Goal: Task Accomplishment & Management: Use online tool/utility

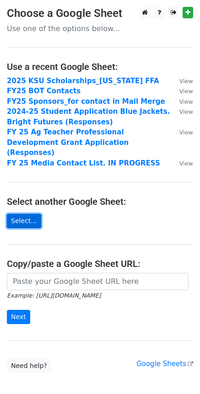
click at [26, 214] on link "Select..." at bounding box center [24, 221] width 34 height 14
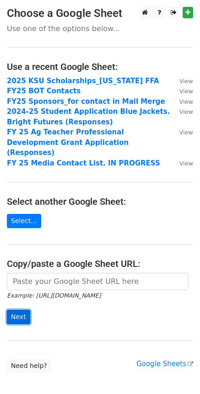
click at [19, 310] on input "Next" at bounding box center [18, 317] width 23 height 14
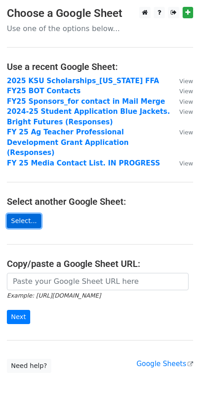
click at [22, 214] on link "Select..." at bounding box center [24, 221] width 34 height 14
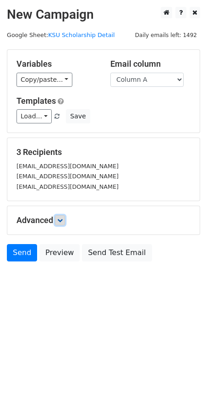
click at [60, 220] on icon at bounding box center [59, 220] width 5 height 5
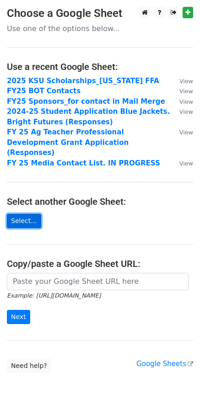
click at [19, 214] on link "Select..." at bounding box center [24, 221] width 34 height 14
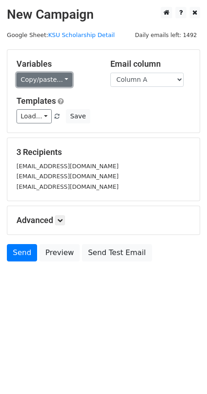
click at [39, 81] on link "Copy/paste..." at bounding box center [44, 80] width 56 height 14
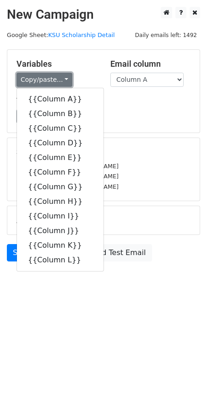
click at [39, 81] on link "Copy/paste..." at bounding box center [44, 80] width 56 height 14
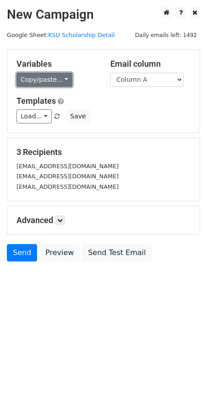
click at [39, 81] on link "Copy/paste..." at bounding box center [44, 80] width 56 height 14
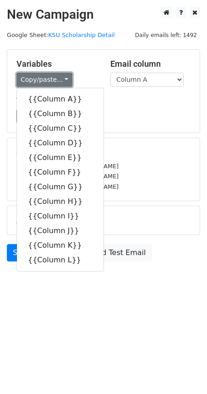
click at [39, 81] on link "Copy/paste..." at bounding box center [44, 80] width 56 height 14
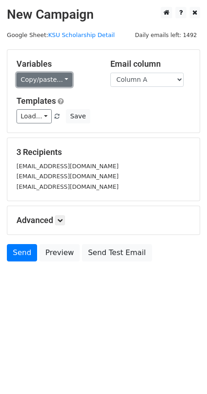
click at [40, 78] on link "Copy/paste..." at bounding box center [44, 80] width 56 height 14
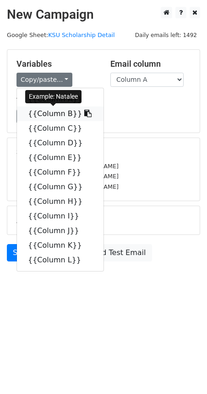
click at [48, 111] on link "{{Column B}}" at bounding box center [60, 114] width 86 height 15
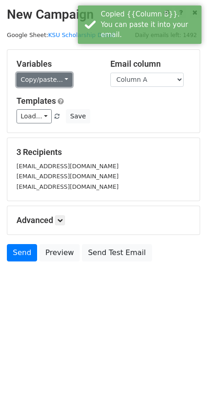
click at [30, 81] on link "Copy/paste..." at bounding box center [44, 80] width 56 height 14
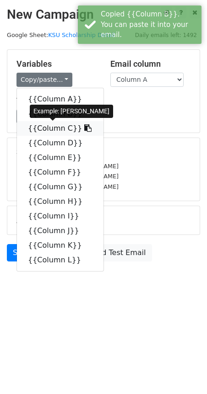
click at [43, 130] on link "{{Column C}}" at bounding box center [60, 128] width 86 height 15
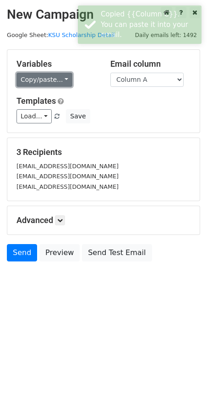
click at [42, 80] on link "Copy/paste..." at bounding box center [44, 80] width 56 height 14
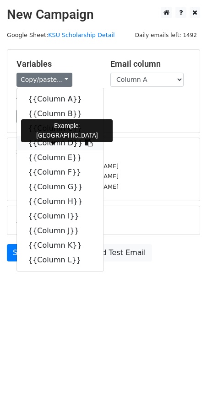
click at [51, 147] on link "{{Column D}}" at bounding box center [60, 143] width 86 height 15
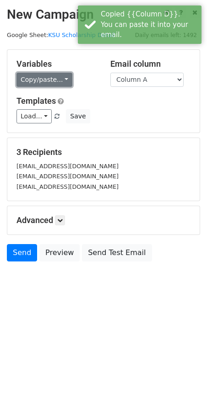
click at [45, 83] on link "Copy/paste..." at bounding box center [44, 80] width 56 height 14
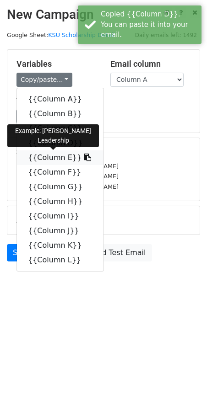
click at [46, 157] on link "{{Column E}}" at bounding box center [60, 158] width 86 height 15
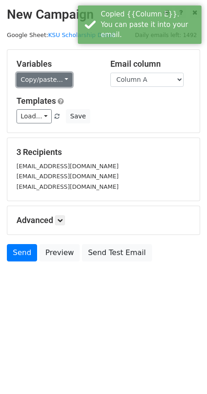
click at [44, 80] on link "Copy/paste..." at bounding box center [44, 80] width 56 height 14
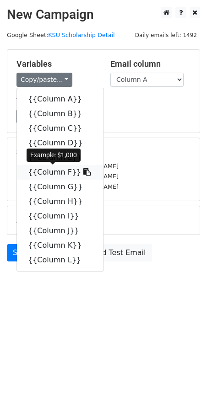
click at [52, 166] on link "{{Column F}}" at bounding box center [60, 172] width 86 height 15
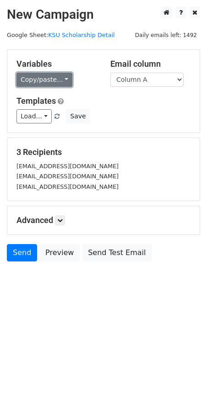
click at [61, 78] on link "Copy/paste..." at bounding box center [44, 80] width 56 height 14
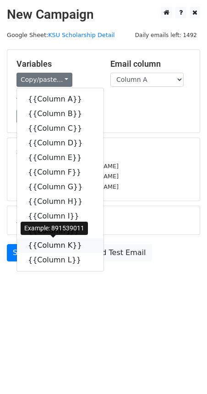
click at [84, 245] on icon at bounding box center [87, 245] width 7 height 7
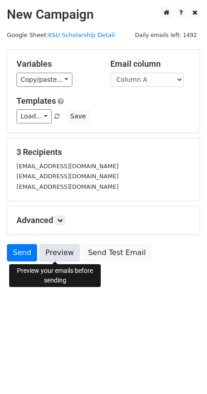
click at [59, 255] on link "Preview" at bounding box center [59, 252] width 40 height 17
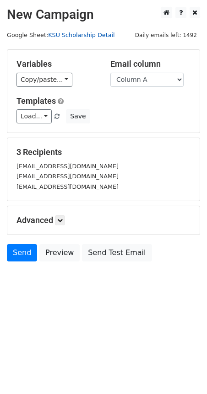
click at [67, 35] on link "KSU Scholarship Detail" at bounding box center [81, 35] width 66 height 7
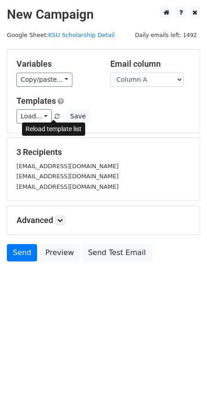
click at [57, 113] on link at bounding box center [58, 116] width 8 height 7
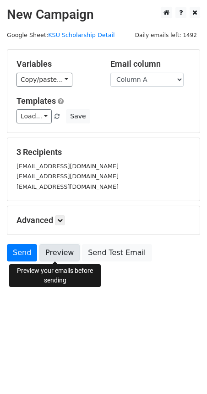
click at [62, 251] on link "Preview" at bounding box center [59, 252] width 40 height 17
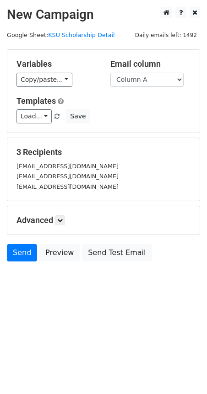
click at [36, 87] on div "Variables Copy/paste... {{Column A}} {{Column B}} {{Column C}} {{Column D}} {{C…" at bounding box center [103, 91] width 192 height 83
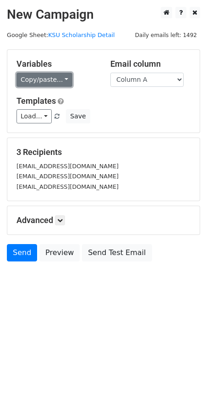
click at [38, 84] on link "Copy/paste..." at bounding box center [44, 80] width 56 height 14
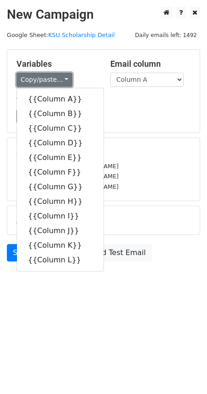
click at [38, 79] on link "Copy/paste..." at bounding box center [44, 80] width 56 height 14
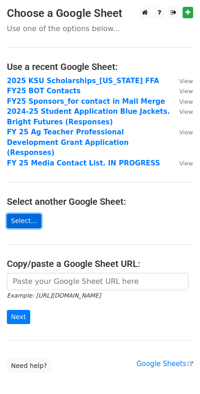
click at [24, 214] on link "Select..." at bounding box center [24, 221] width 34 height 14
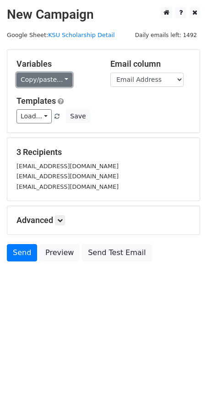
click at [52, 75] on link "Copy/paste..." at bounding box center [44, 80] width 56 height 14
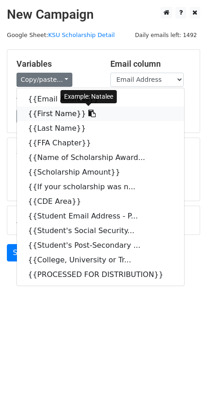
click at [58, 114] on link "{{First Name}}" at bounding box center [100, 114] width 167 height 15
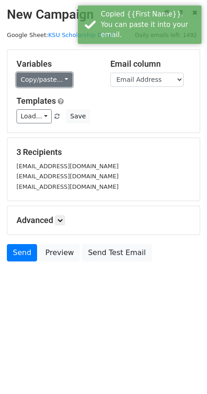
click at [57, 75] on link "Copy/paste..." at bounding box center [44, 80] width 56 height 14
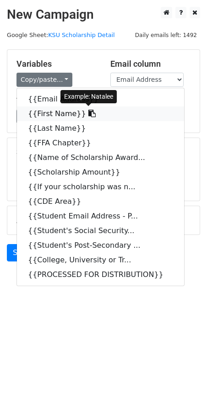
click at [53, 115] on link "{{First Name}}" at bounding box center [100, 114] width 167 height 15
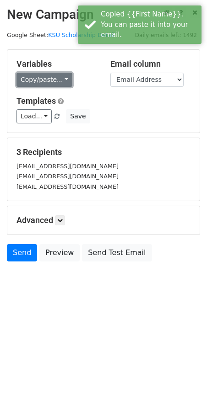
click at [43, 79] on link "Copy/paste..." at bounding box center [44, 80] width 56 height 14
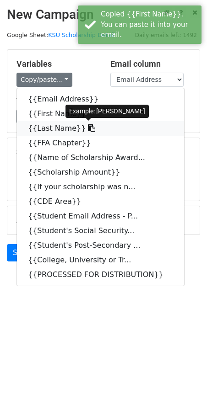
click at [48, 128] on link "{{Last Name}}" at bounding box center [100, 128] width 167 height 15
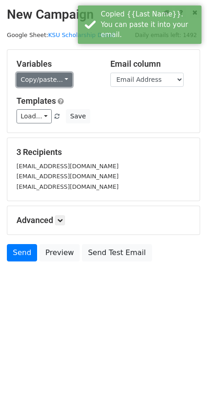
click at [49, 81] on link "Copy/paste..." at bounding box center [44, 80] width 56 height 14
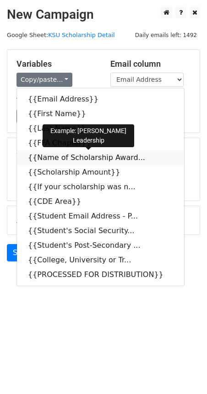
click at [61, 162] on link "{{Name of Scholarship Award..." at bounding box center [100, 158] width 167 height 15
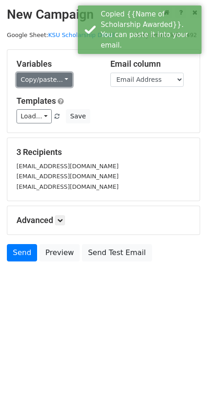
click at [39, 82] on link "Copy/paste..." at bounding box center [44, 80] width 56 height 14
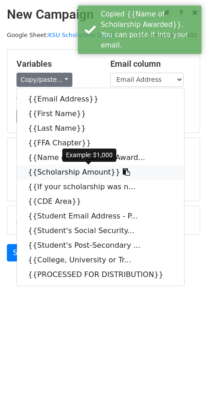
click at [64, 172] on link "{{Scholarship Amount}}" at bounding box center [100, 172] width 167 height 15
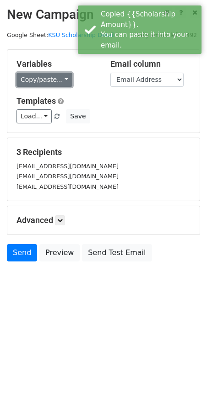
click at [37, 82] on link "Copy/paste..." at bounding box center [44, 80] width 56 height 14
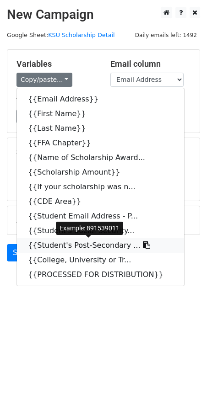
click at [75, 246] on link "{{Student's Post-Secondary ..." at bounding box center [100, 245] width 167 height 15
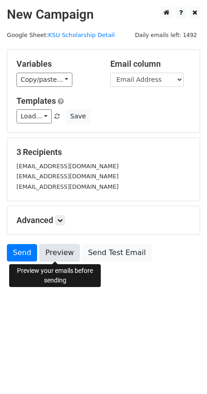
click at [57, 257] on link "Preview" at bounding box center [59, 252] width 40 height 17
